Goal: Information Seeking & Learning: Learn about a topic

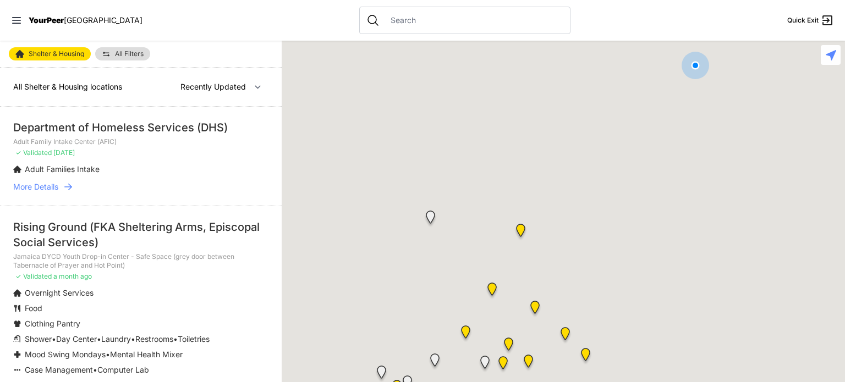
select select "nearby"
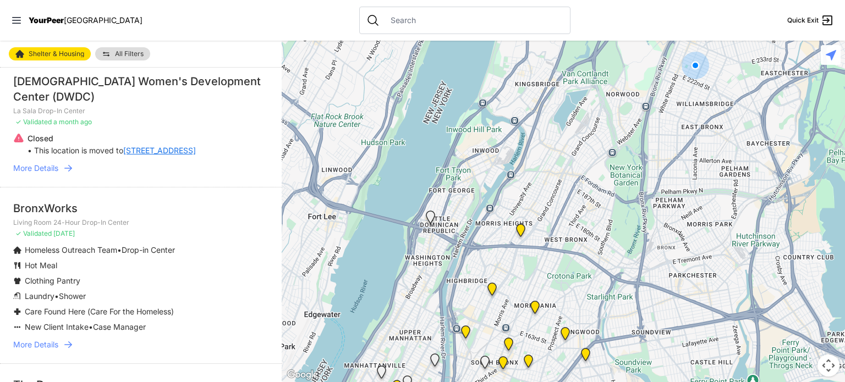
scroll to position [528, 0]
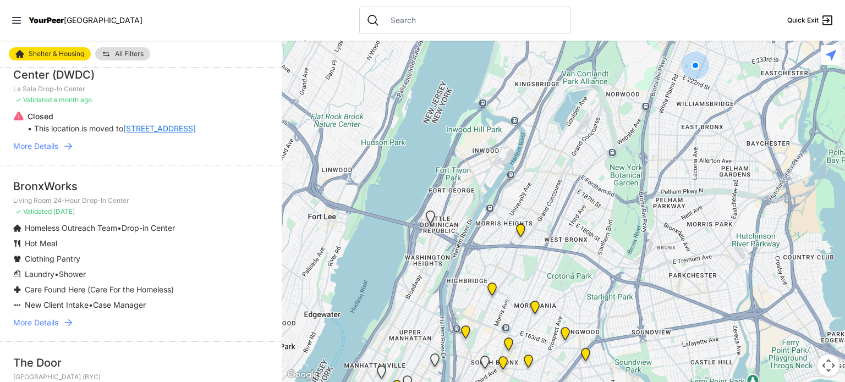
click at [37, 317] on span "More Details" at bounding box center [35, 322] width 45 height 11
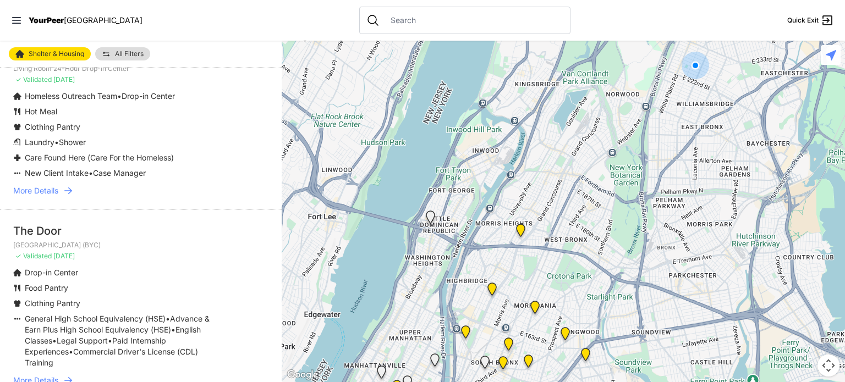
scroll to position [680, 0]
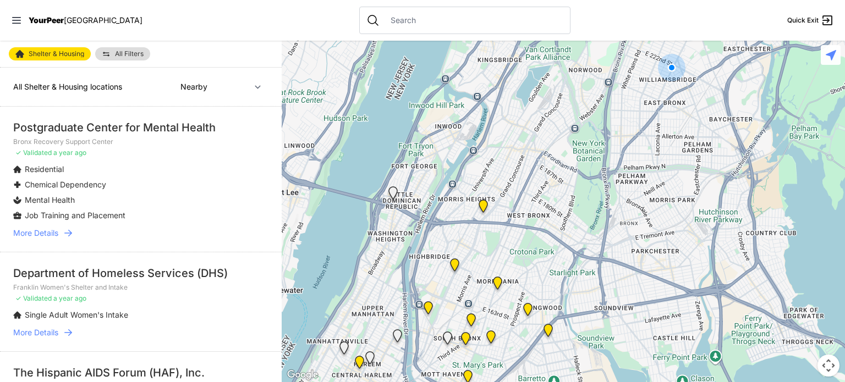
select select "recentlyUpdated"
